Goal: Navigation & Orientation: Find specific page/section

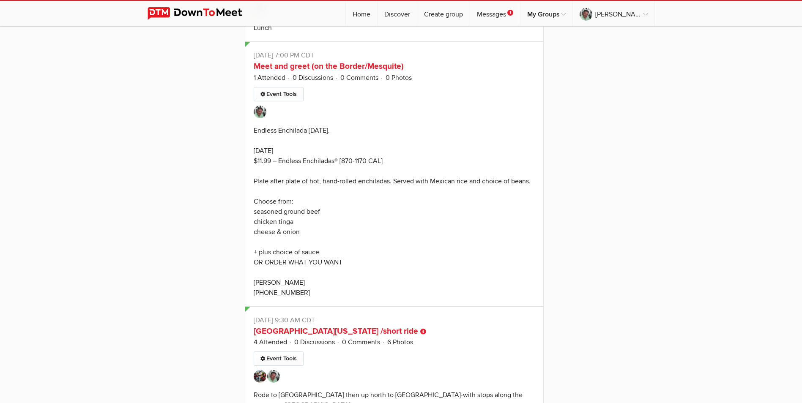
scroll to position [2992, 0]
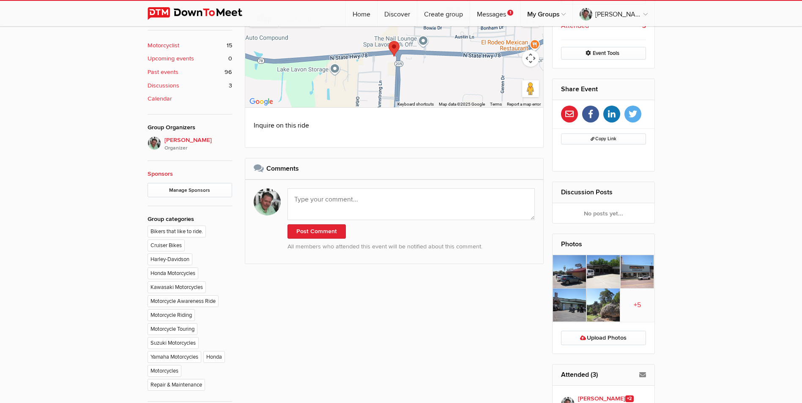
scroll to position [385, 0]
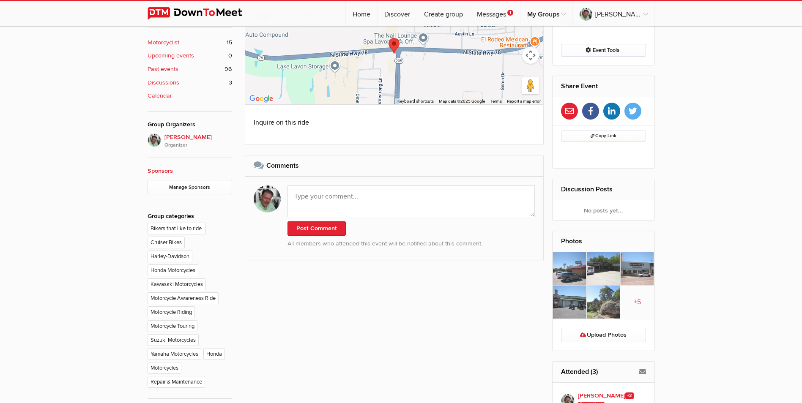
click at [573, 269] on img at bounding box center [570, 268] width 34 height 33
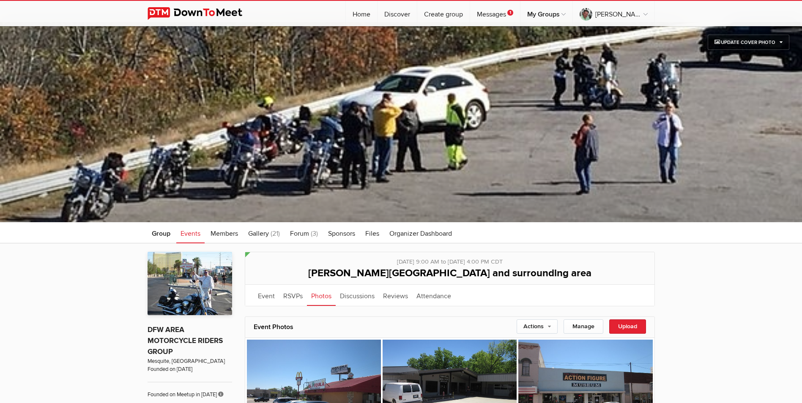
scroll to position [3, 0]
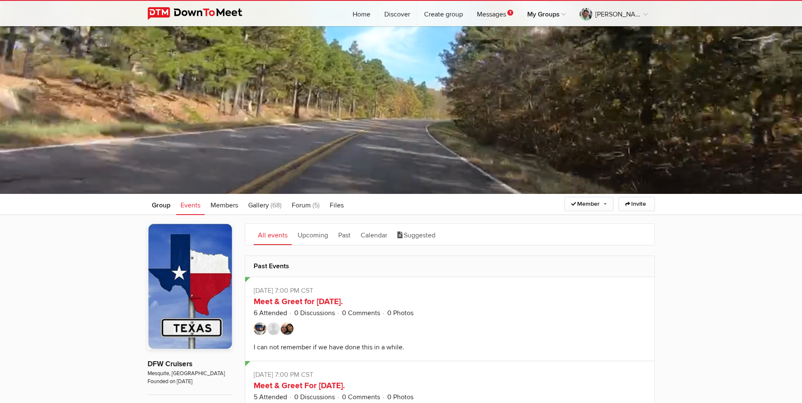
scroll to position [54, 0]
